Goal: Transaction & Acquisition: Purchase product/service

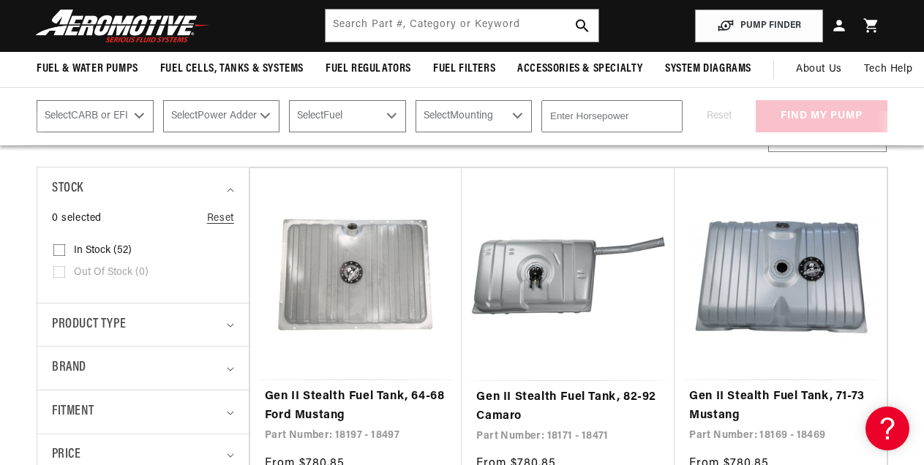
scroll to position [220, 0]
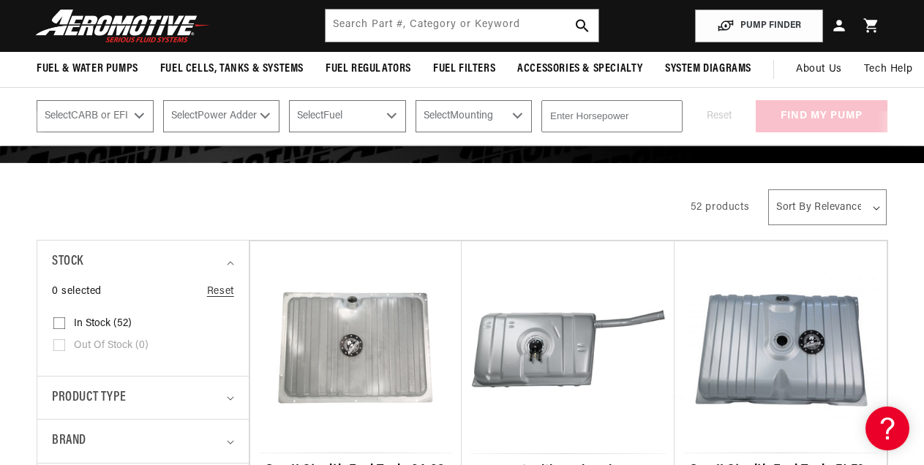
click at [138, 115] on select "Select CARB or EFI [GEOGRAPHIC_DATA] Fuel Injected" at bounding box center [95, 116] width 117 height 32
select select "Fuel-Injected"
click at [37, 100] on select "Select CARB or EFI [GEOGRAPHIC_DATA] Fuel Injected" at bounding box center [95, 116] width 117 height 32
select select "Fuel-Injected"
click at [263, 113] on select "Select Power Adder No - Naturally Aspirated Yes - Forced Induction" at bounding box center [221, 116] width 117 height 32
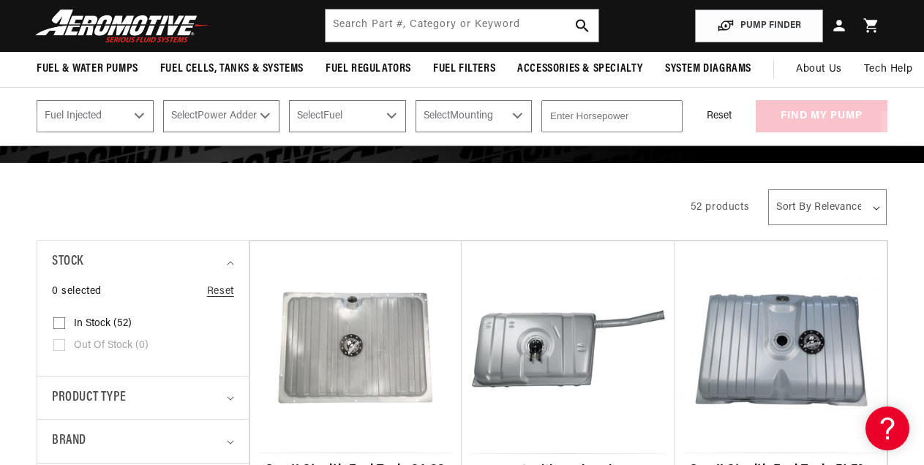
select select "No-Naturally-Aspirated"
click at [163, 100] on select "Select Power Adder No - Naturally Aspirated Yes - Forced Induction" at bounding box center [221, 116] width 117 height 32
select select "No-Naturally-Aspirated"
click at [393, 114] on select "Select Fuel E85 Gas" at bounding box center [347, 116] width 117 height 32
select select "Gas"
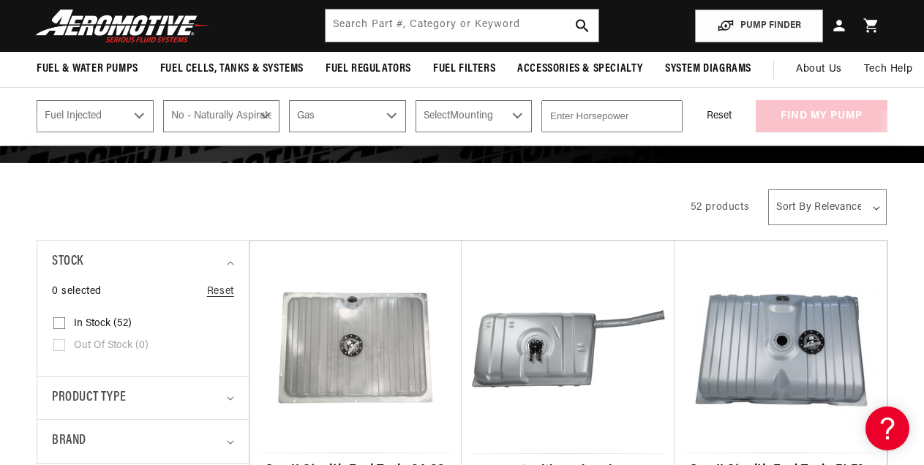
click at [289, 100] on select "Select Fuel E85 Gas" at bounding box center [347, 116] width 117 height 32
select select "Gas"
click at [519, 116] on select "Select Mounting External In-Tank" at bounding box center [474, 116] width 117 height 32
select select "In-Tank"
click at [416, 100] on select "Select Mounting External In-Tank" at bounding box center [474, 116] width 117 height 32
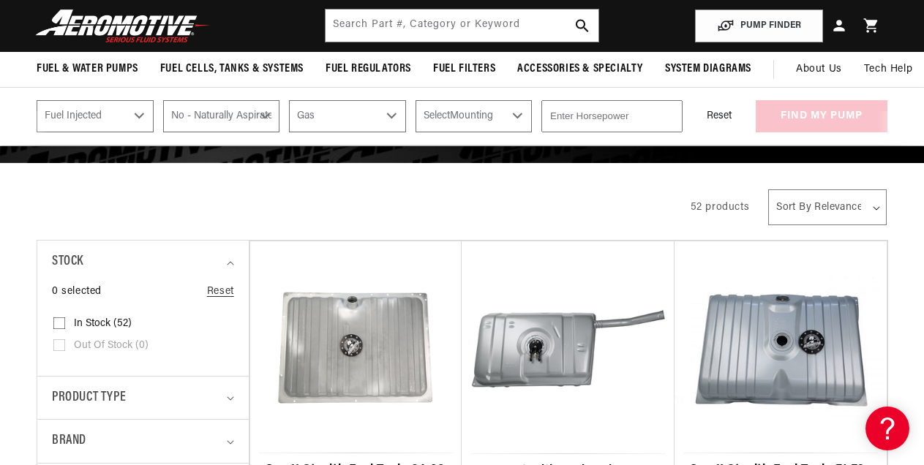
select select "In-Tank"
click at [666, 118] on input "-1" at bounding box center [611, 116] width 141 height 32
type input "0"
click at [669, 112] on input "0" at bounding box center [611, 116] width 141 height 32
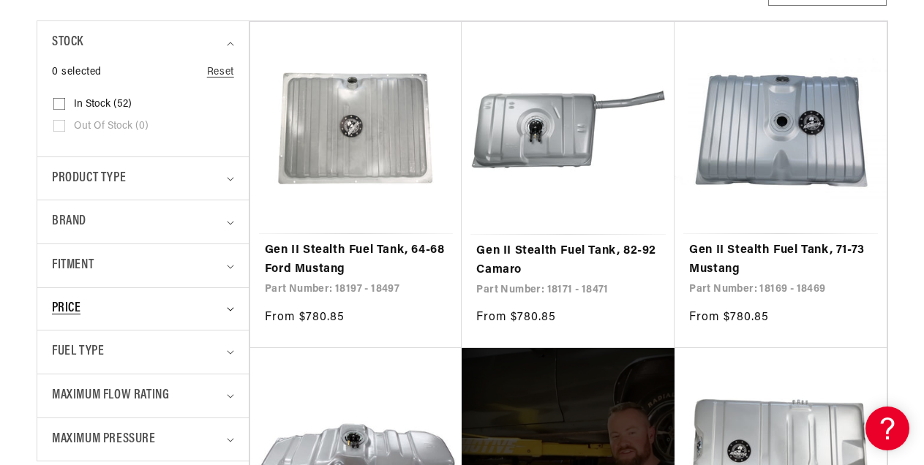
scroll to position [512, 0]
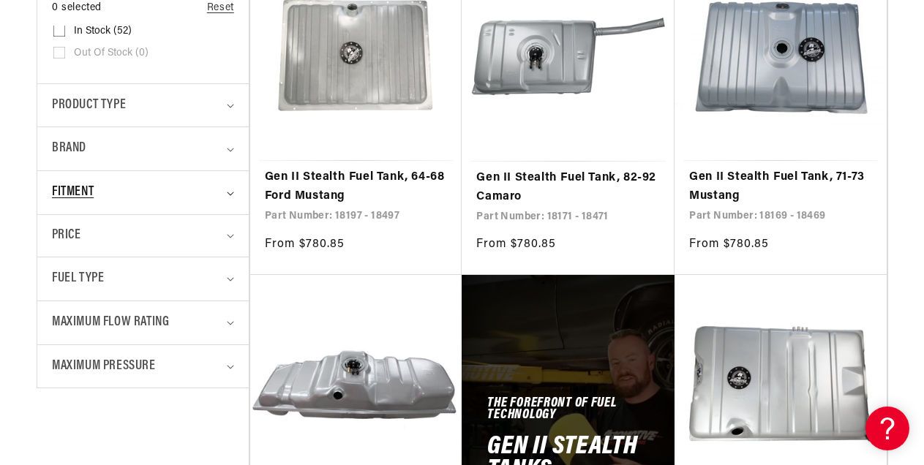
click at [94, 188] on span "Fitment" at bounding box center [73, 192] width 42 height 21
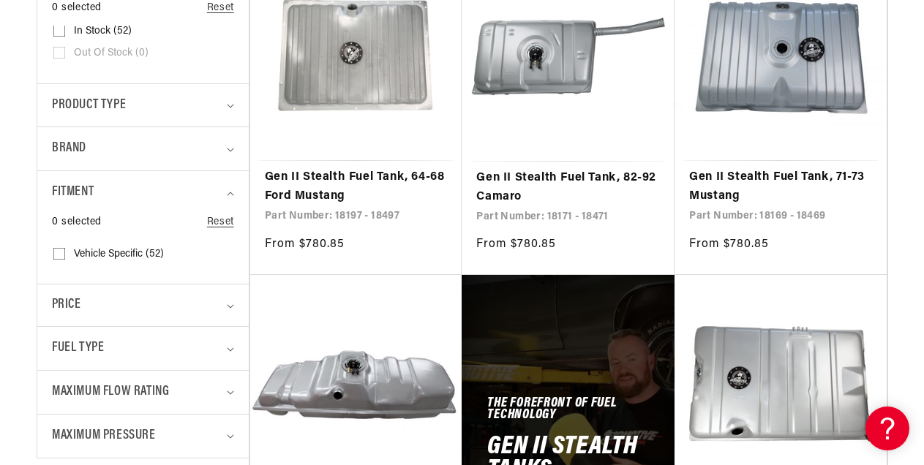
click at [59, 253] on input "Vehicle Specific (52) Vehicle Specific (52 products)" at bounding box center [59, 257] width 12 height 12
checkbox input "true"
select select "Fuel-Injected"
select select "No-Naturally-Aspirated"
select select "Gas"
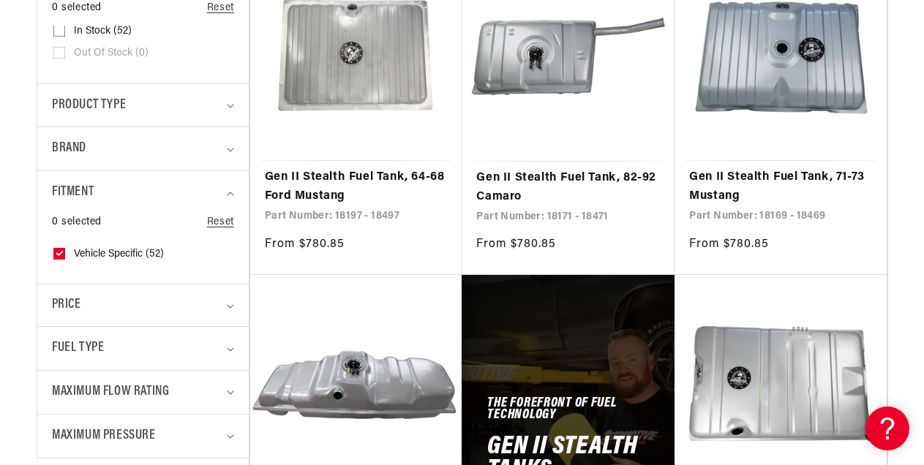
select select "In-Tank"
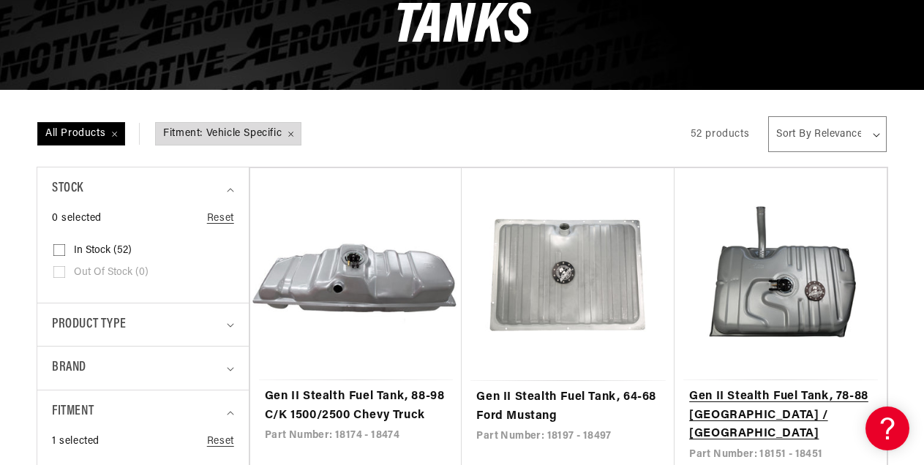
scroll to position [366, 0]
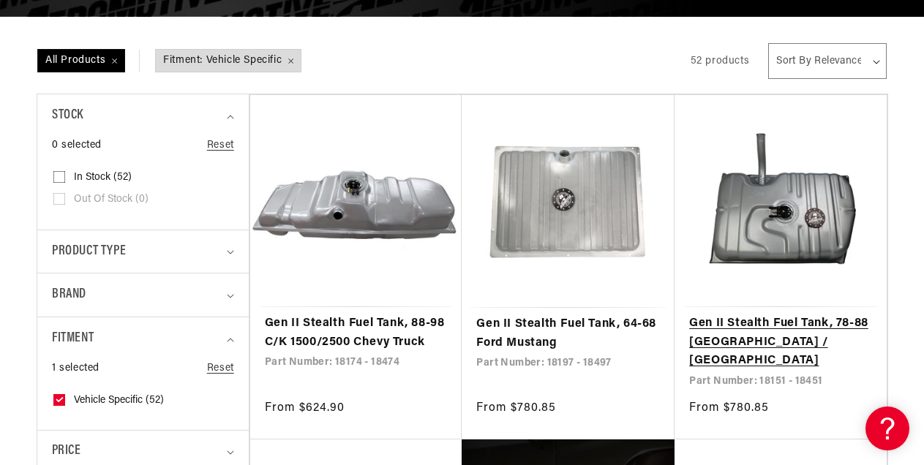
click at [793, 315] on link "Gen II Stealth Fuel Tank, 78-88 [GEOGRAPHIC_DATA] / [GEOGRAPHIC_DATA]" at bounding box center [780, 343] width 183 height 56
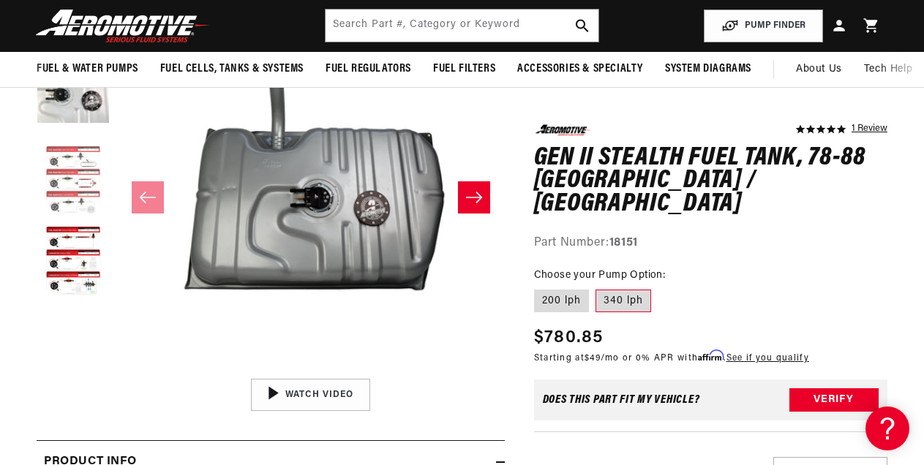
click at [64, 162] on button "Load image 3 in gallery view" at bounding box center [73, 181] width 73 height 73
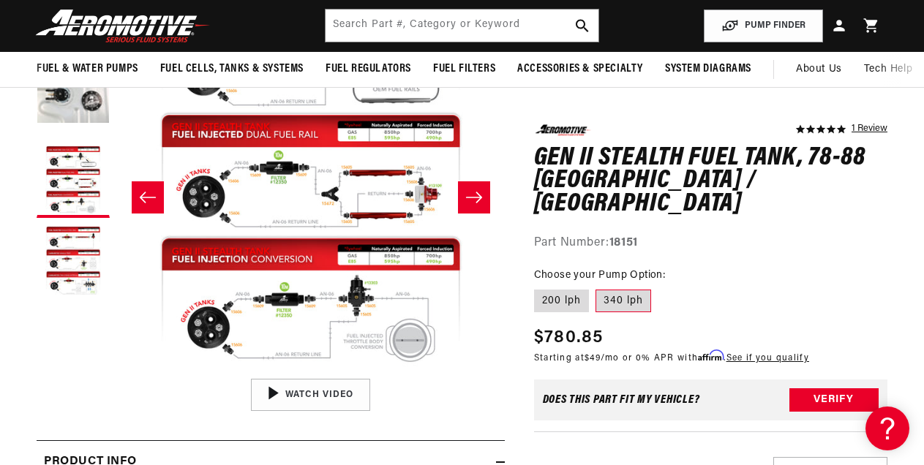
scroll to position [1, 775]
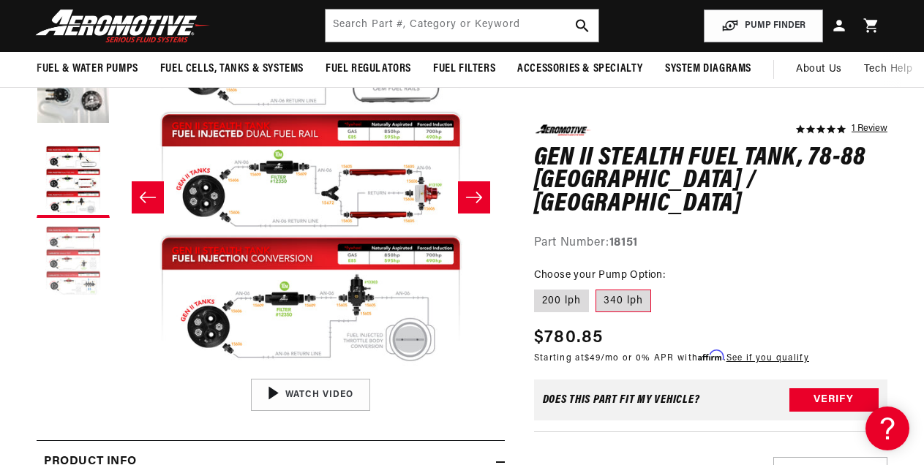
click at [65, 249] on button "Load image 4 in gallery view" at bounding box center [73, 261] width 73 height 73
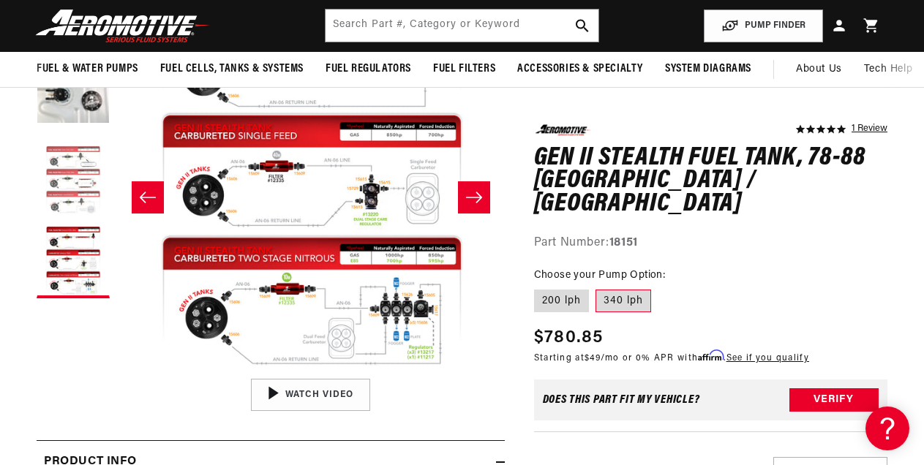
click at [79, 164] on button "Load image 3 in gallery view" at bounding box center [73, 181] width 73 height 73
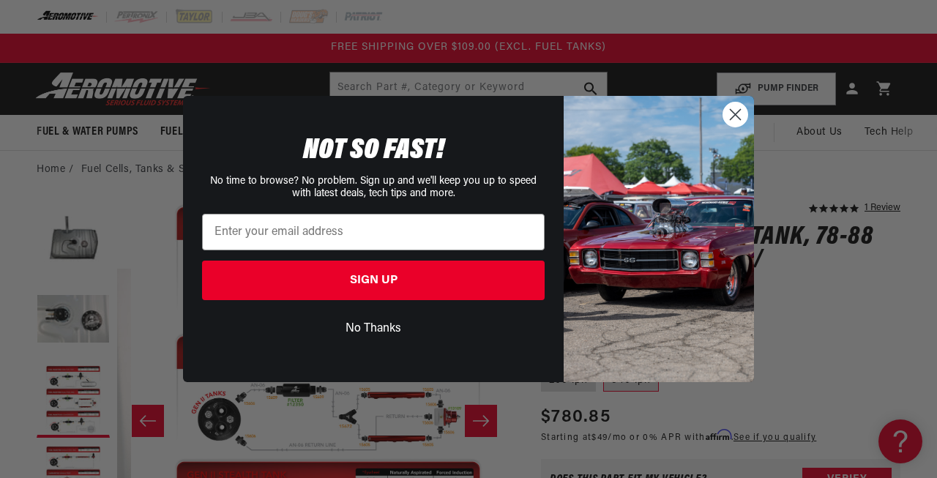
scroll to position [1, 789]
